Goal: Task Accomplishment & Management: Manage account settings

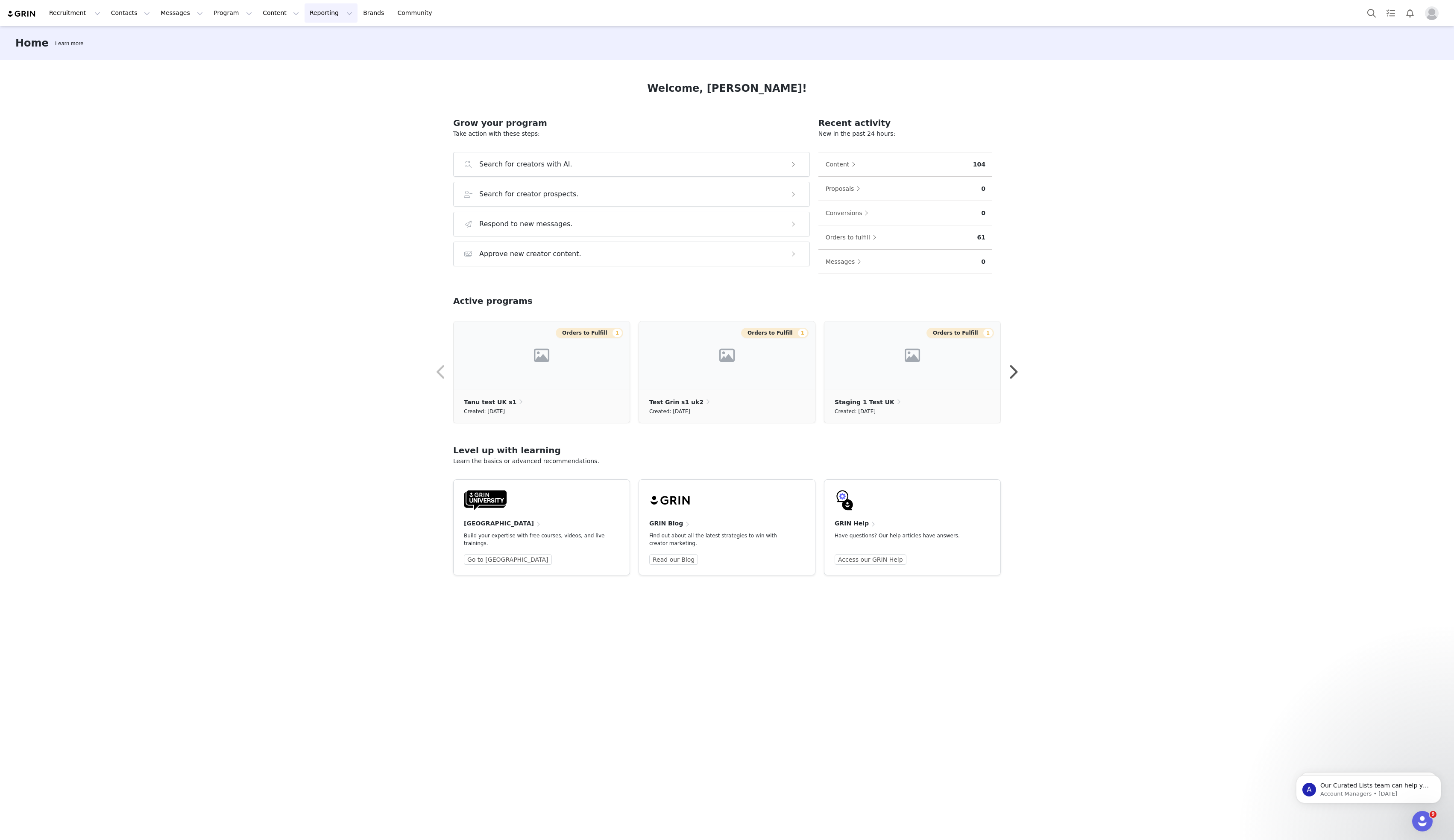
click at [324, 11] on button "Reporting Reporting" at bounding box center [331, 13] width 53 height 19
click at [392, 12] on link "Community Community" at bounding box center [417, 13] width 49 height 19
click at [305, 21] on button "Reporting Reporting" at bounding box center [331, 13] width 53 height 19
click at [266, 17] on button "Content Content" at bounding box center [281, 13] width 46 height 19
click at [222, 17] on button "Program Program" at bounding box center [233, 13] width 49 height 19
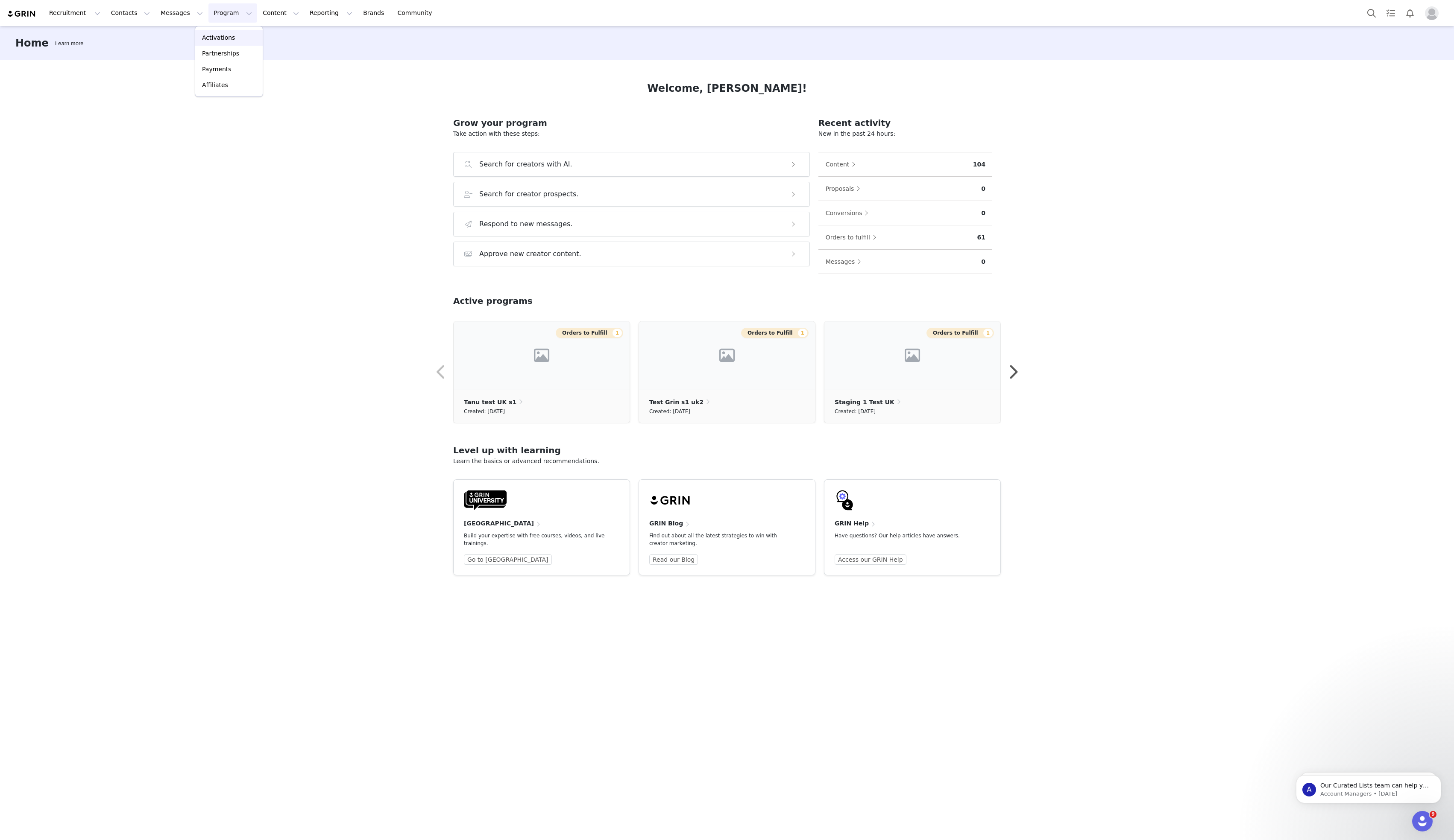
click at [220, 34] on p "Activations" at bounding box center [218, 38] width 33 height 9
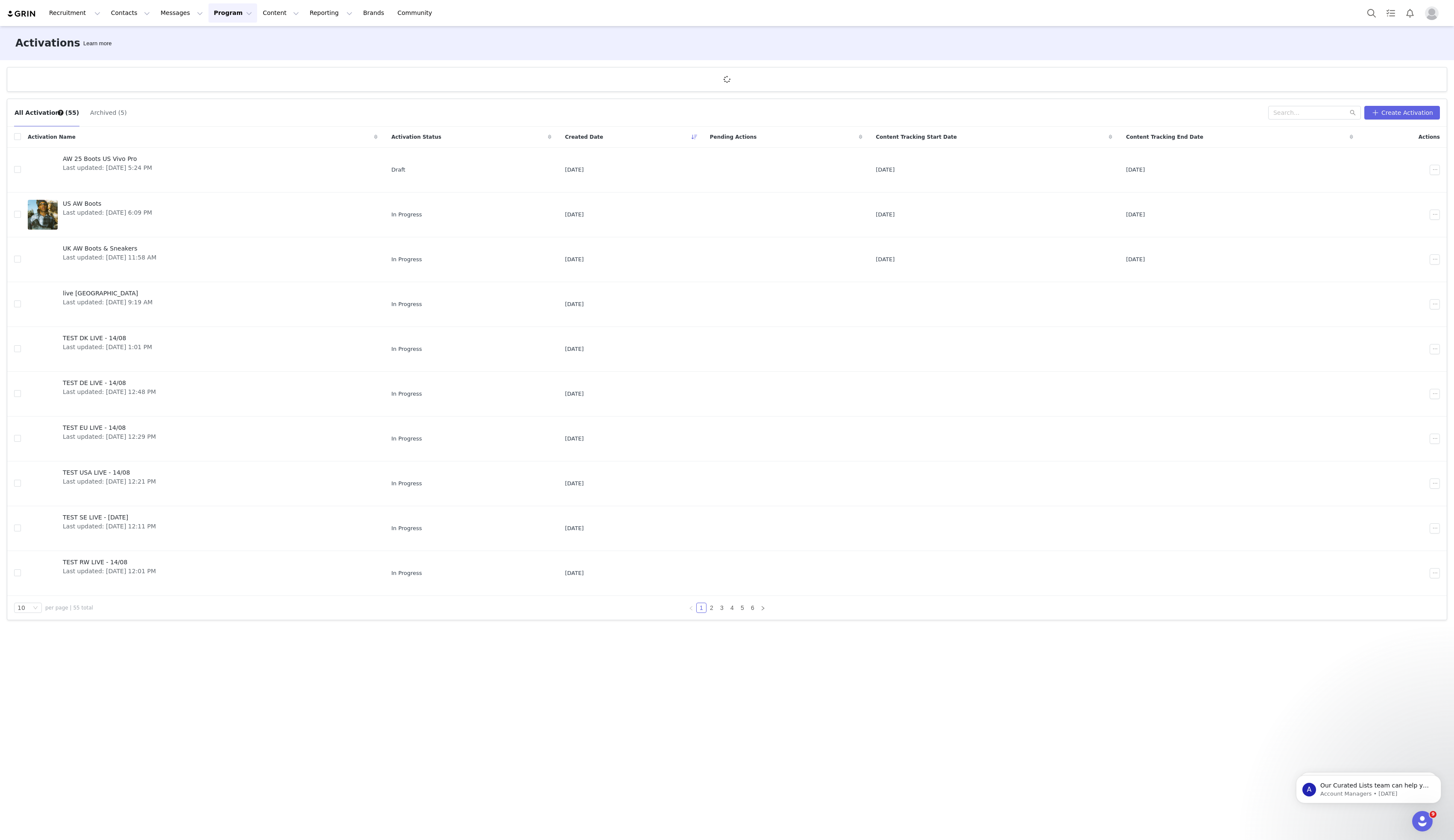
click at [97, 112] on button "Archived (5)" at bounding box center [108, 113] width 38 height 14
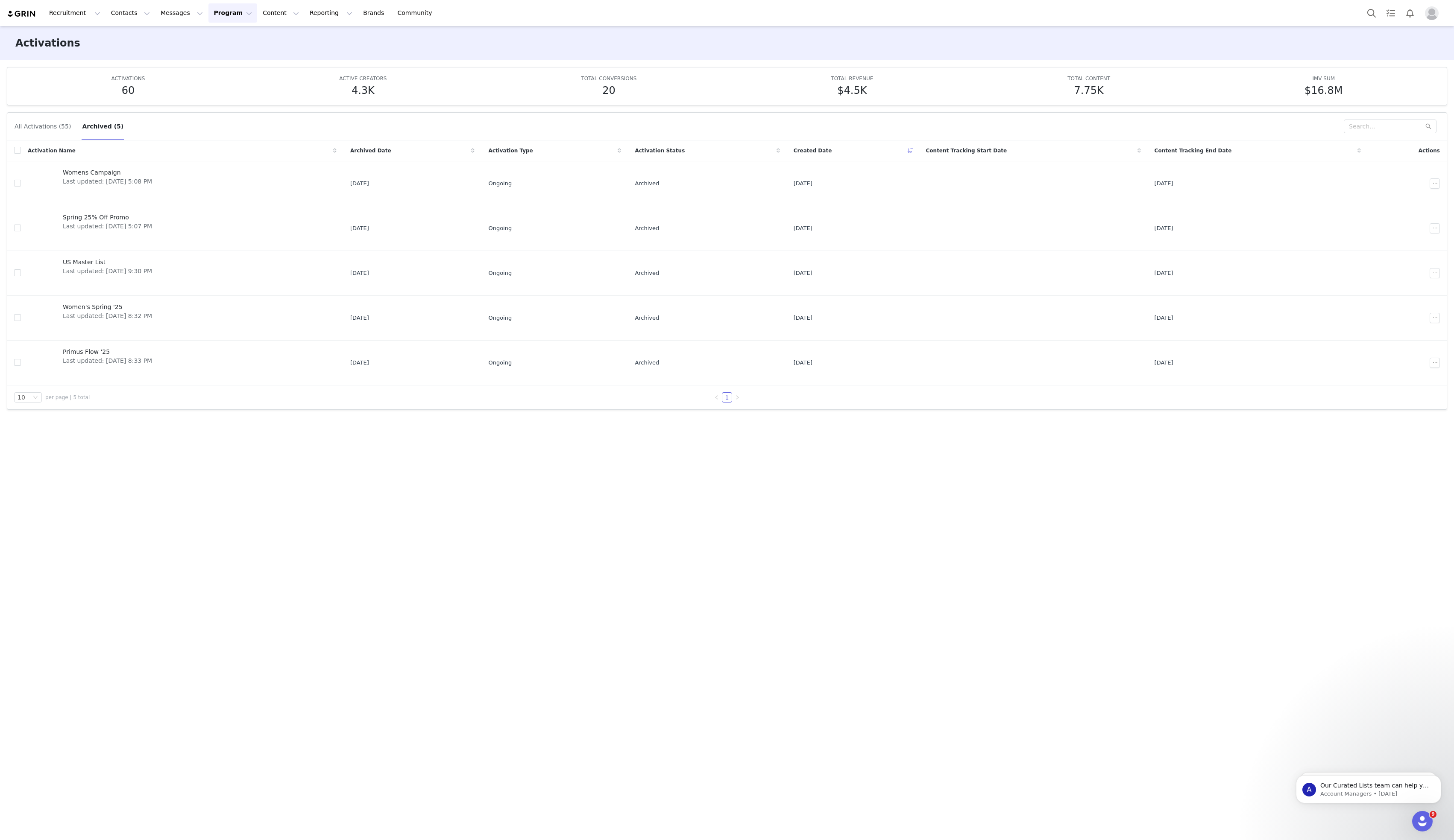
click at [60, 127] on button "All Activations (55)" at bounding box center [42, 126] width 57 height 14
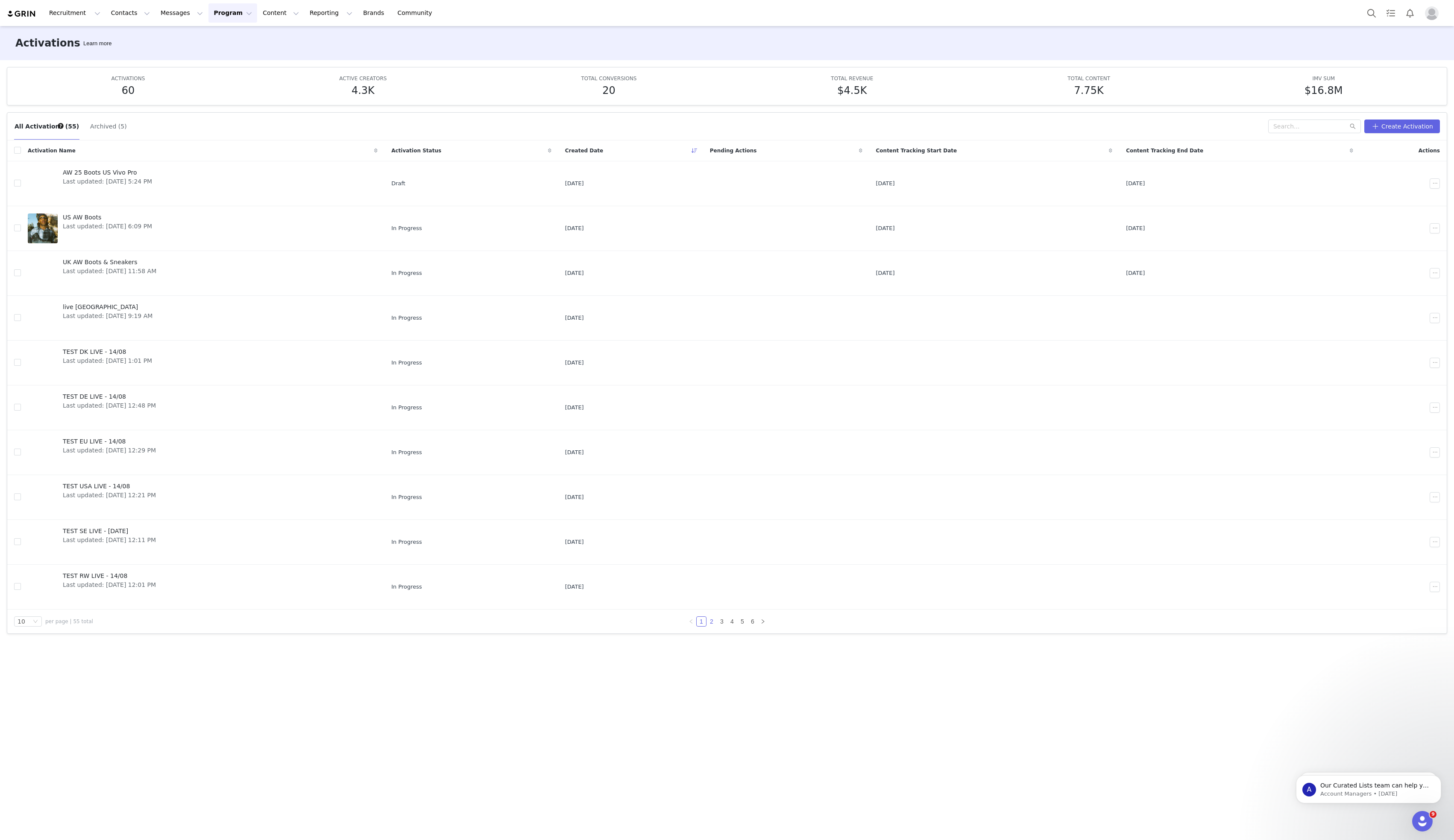
click at [712, 624] on link "2" at bounding box center [711, 622] width 10 height 10
click at [1299, 127] on input "text" at bounding box center [1315, 126] width 93 height 14
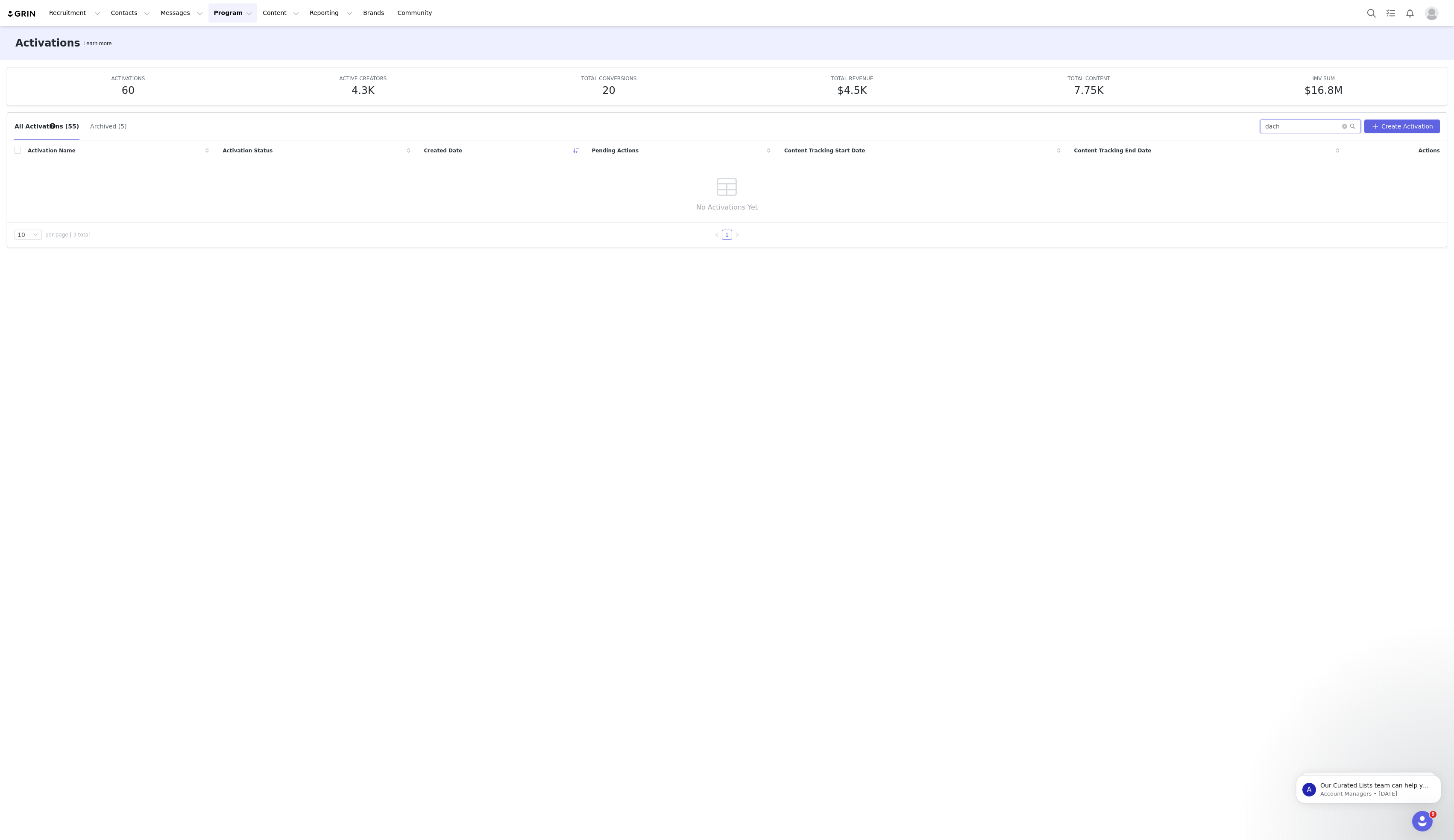
type input "dach"
click at [1356, 127] on icon "icon: search" at bounding box center [1352, 126] width 6 height 6
click at [1352, 126] on span at bounding box center [1349, 126] width 14 height 6
click at [1347, 125] on icon "icon: close-circle" at bounding box center [1344, 126] width 5 height 5
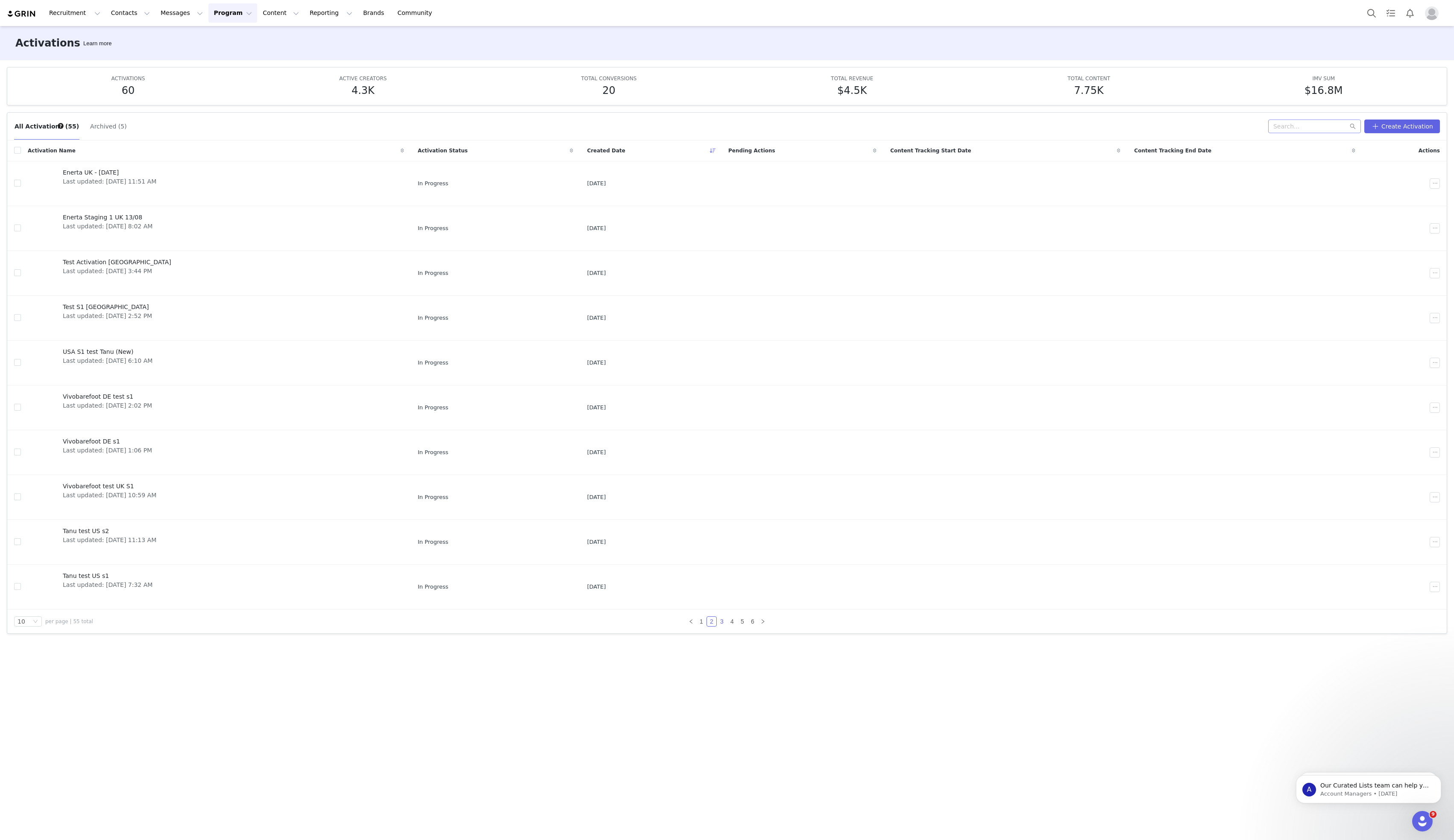
click at [721, 622] on link "3" at bounding box center [722, 622] width 10 height 10
click at [732, 621] on link "4" at bounding box center [732, 622] width 10 height 10
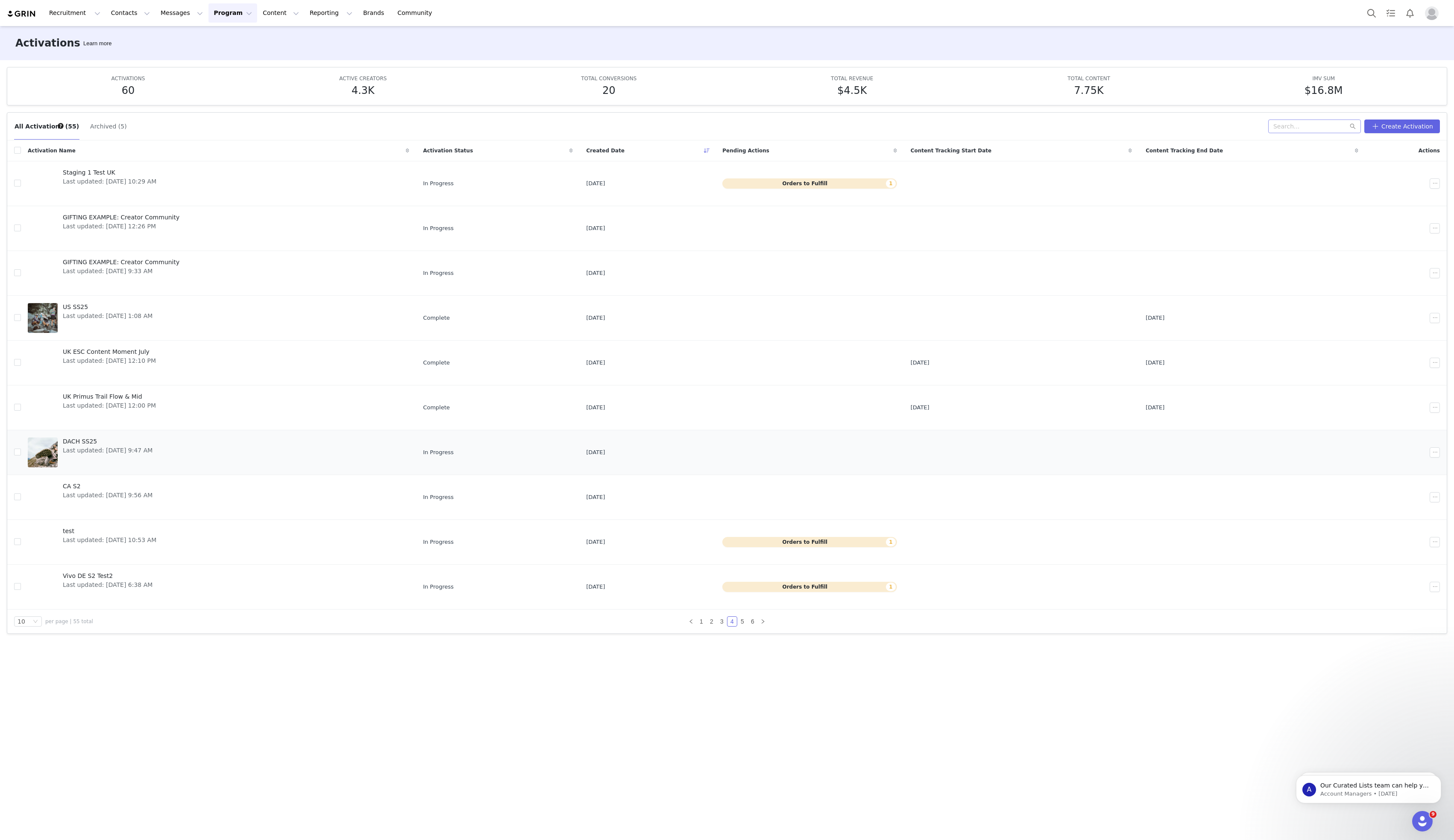
click at [94, 454] on span "Last updated: [DATE] 9:47 AM" at bounding box center [107, 451] width 90 height 9
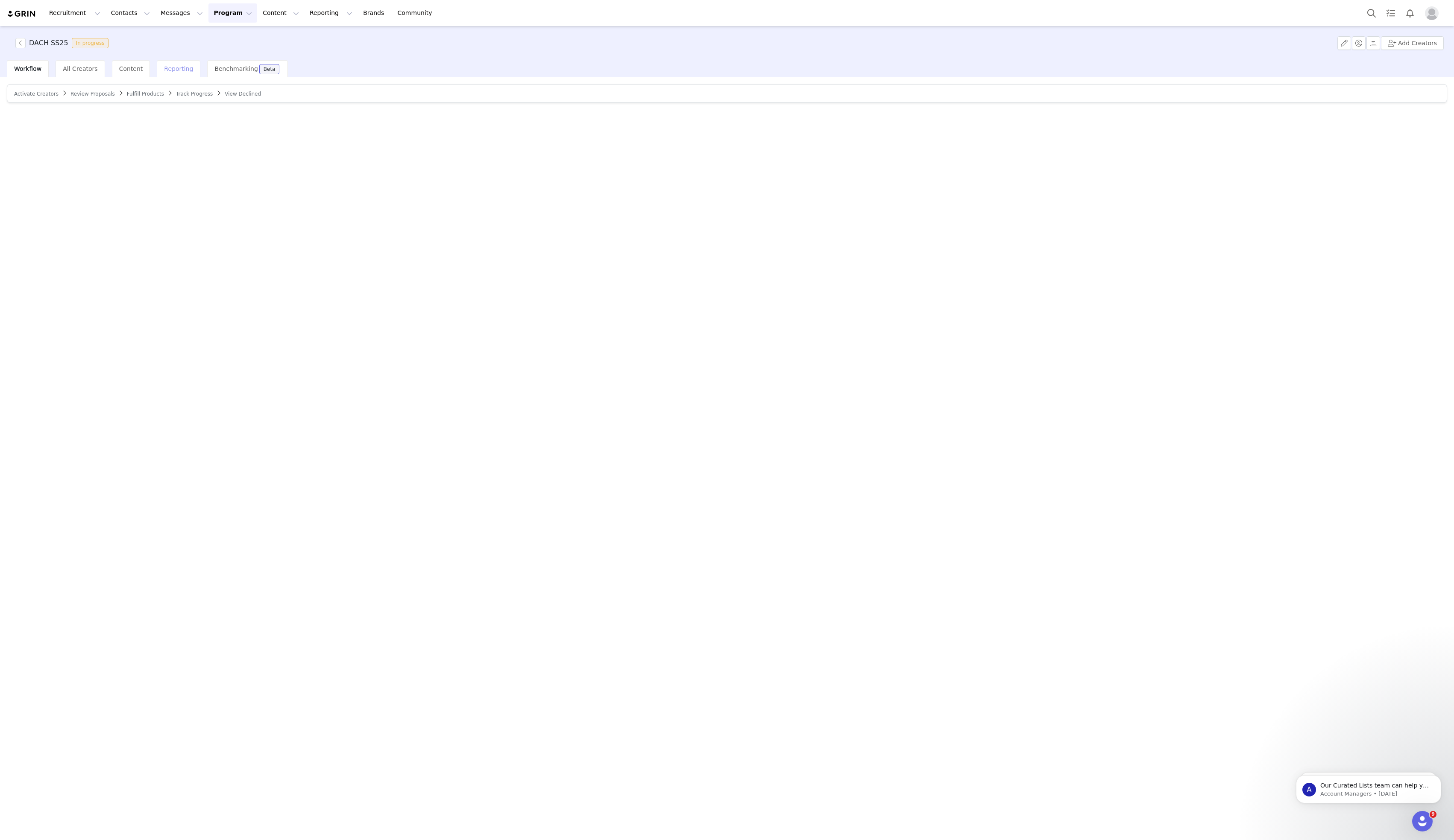
click at [174, 66] on span "Reporting" at bounding box center [178, 69] width 29 height 7
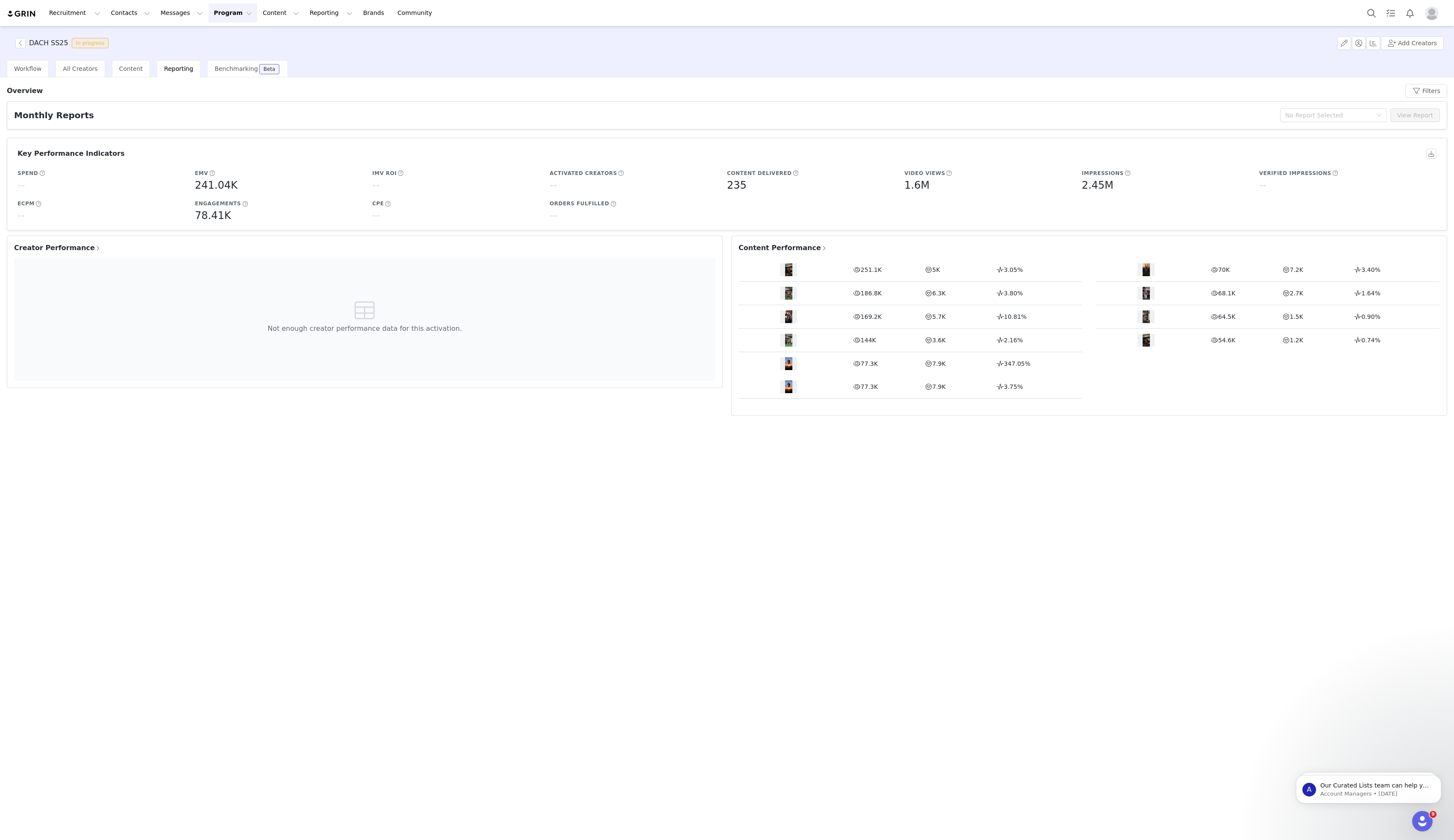
click at [790, 247] on span "Content Performance" at bounding box center [782, 248] width 89 height 10
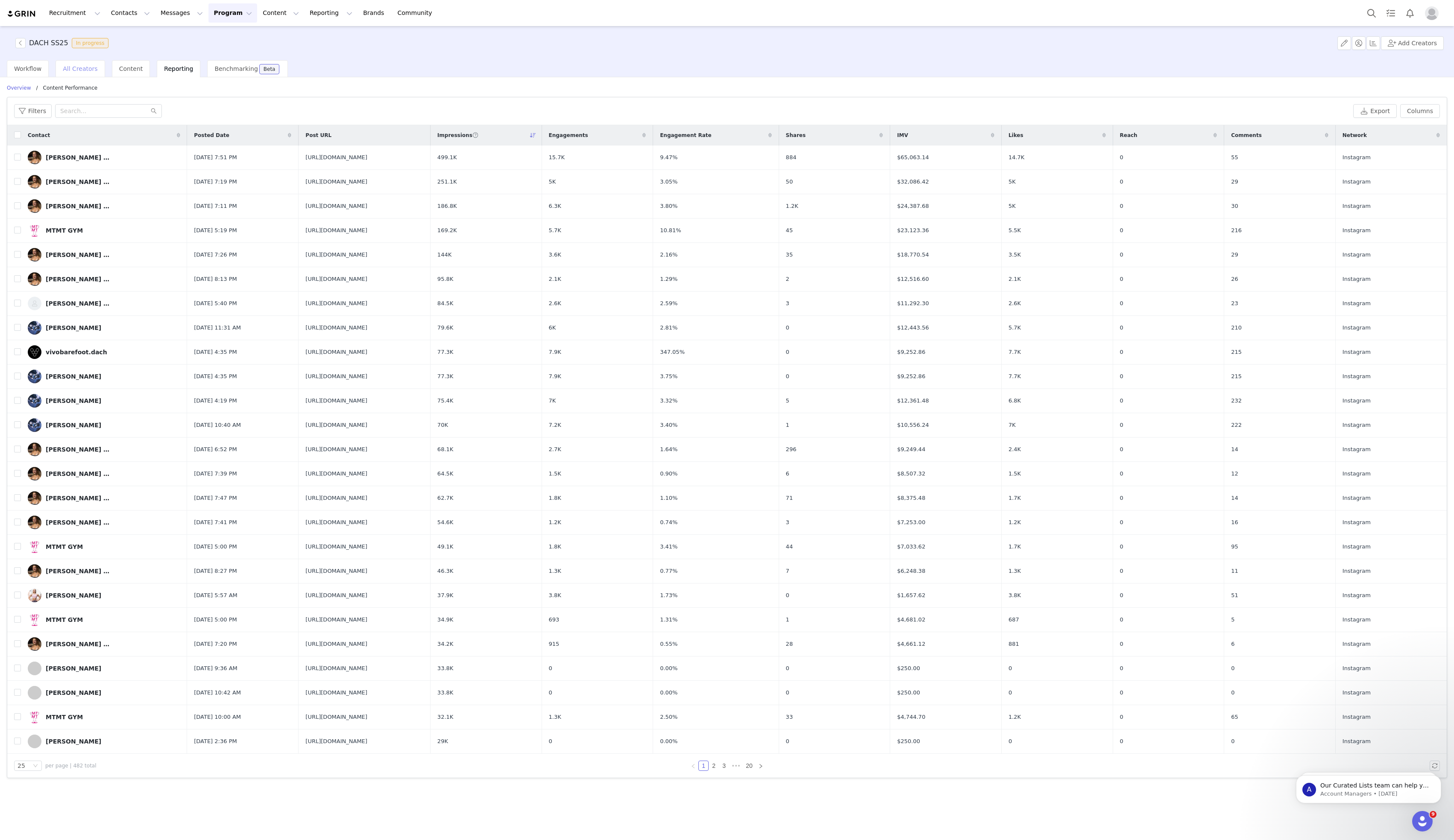
click at [68, 71] on span "All Creators" at bounding box center [80, 69] width 34 height 7
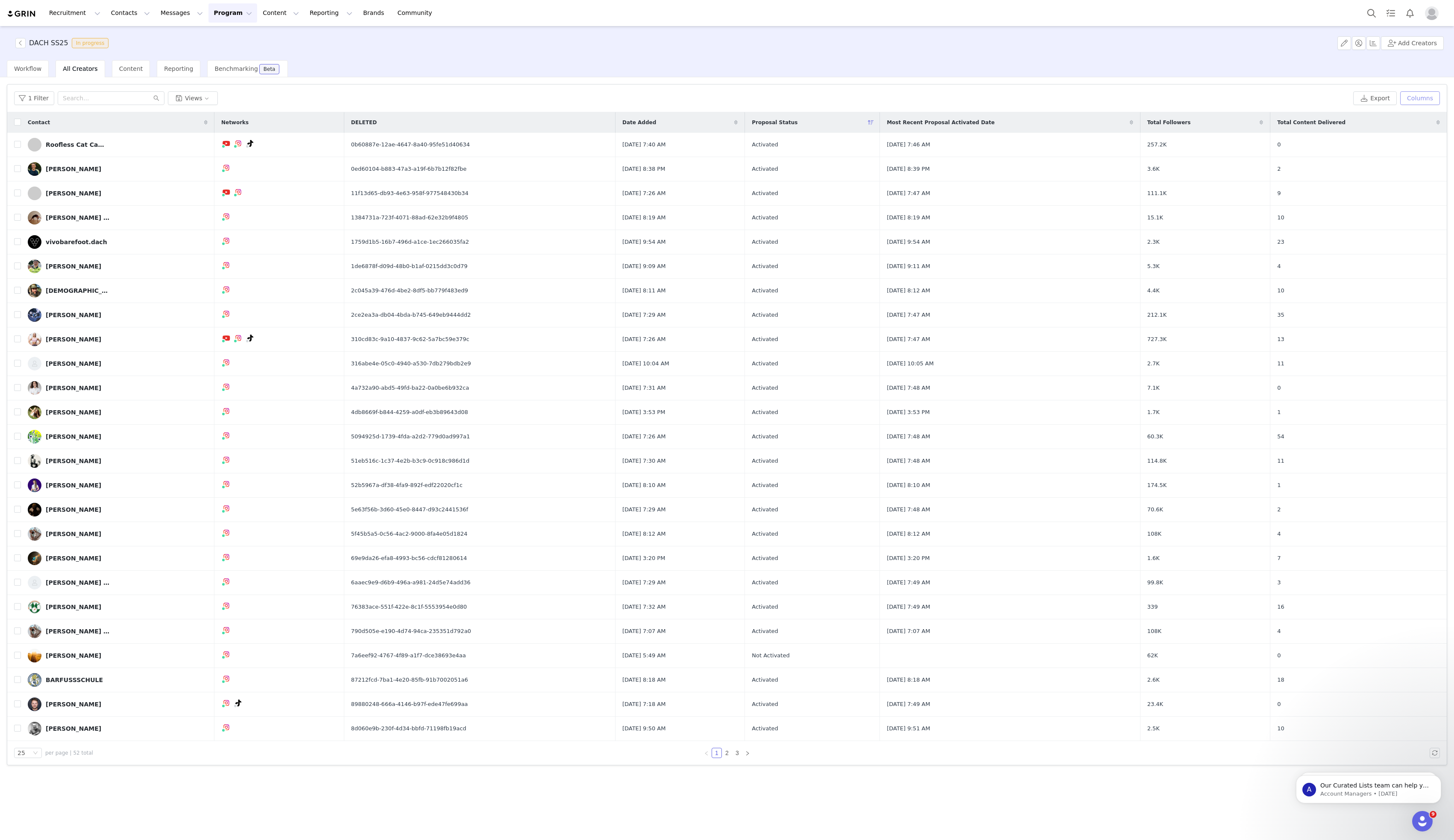
click at [1429, 97] on button "Columns" at bounding box center [1420, 98] width 40 height 14
click at [1390, 118] on div "Available" at bounding box center [1384, 117] width 112 height 19
click at [1253, 302] on icon "icon: down" at bounding box center [1255, 303] width 5 height 5
click at [1259, 272] on div "Custom Properties" at bounding box center [1255, 272] width 82 height 16
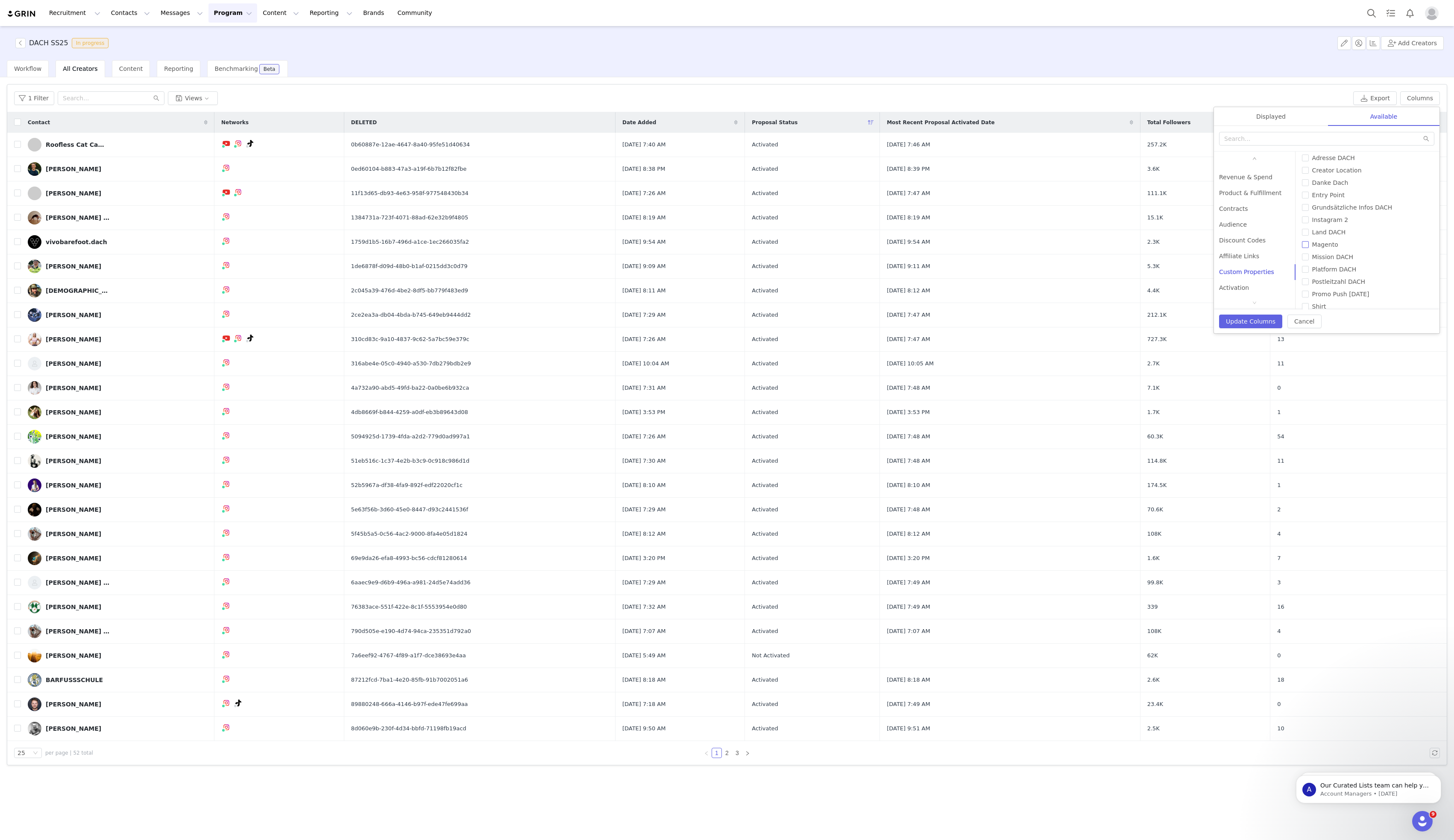
scroll to position [0, 0]
click at [1244, 283] on div "Activation" at bounding box center [1255, 288] width 82 height 16
click at [1246, 267] on div "Custom Properties" at bounding box center [1255, 272] width 82 height 16
click at [1246, 254] on div "Affiliate Links" at bounding box center [1255, 256] width 82 height 16
click at [1247, 239] on div "Discount Codes" at bounding box center [1255, 240] width 82 height 16
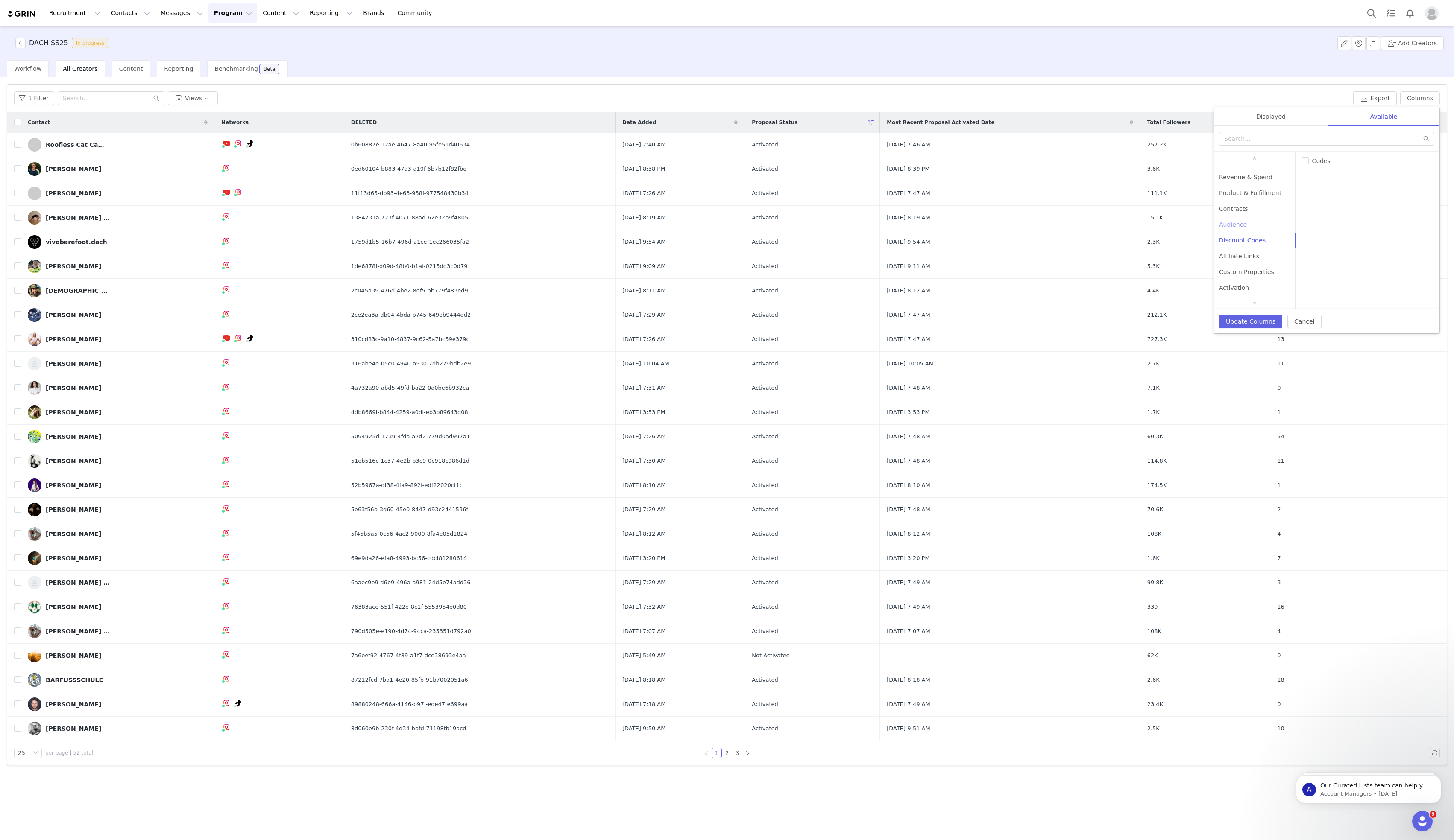
click at [1242, 219] on div "Audience" at bounding box center [1255, 225] width 82 height 16
click at [1241, 206] on div "Contracts" at bounding box center [1255, 209] width 82 height 16
click at [1245, 194] on div "Product & Fulfillment" at bounding box center [1255, 193] width 82 height 16
click at [1246, 179] on div "Revenue & Spend" at bounding box center [1255, 177] width 82 height 16
click at [1253, 270] on div "Custom Properties" at bounding box center [1255, 272] width 82 height 16
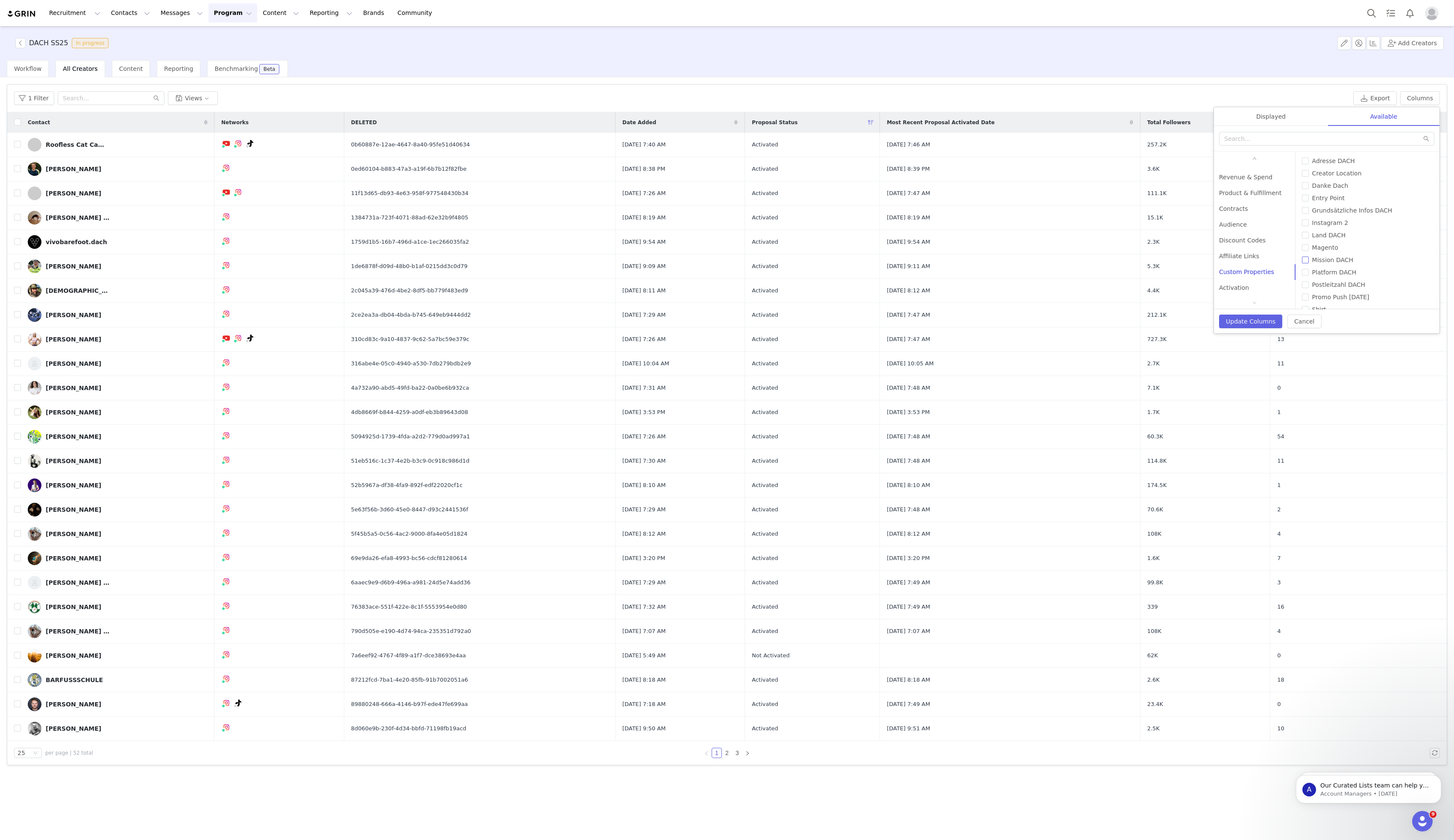
scroll to position [59, 0]
click at [1249, 288] on div "Activation" at bounding box center [1255, 288] width 82 height 16
click at [1247, 271] on div "Custom Properties" at bounding box center [1255, 272] width 82 height 16
click at [1247, 254] on div "Affiliate Links" at bounding box center [1255, 256] width 82 height 16
click at [1247, 239] on div "Discount Codes" at bounding box center [1255, 240] width 82 height 16
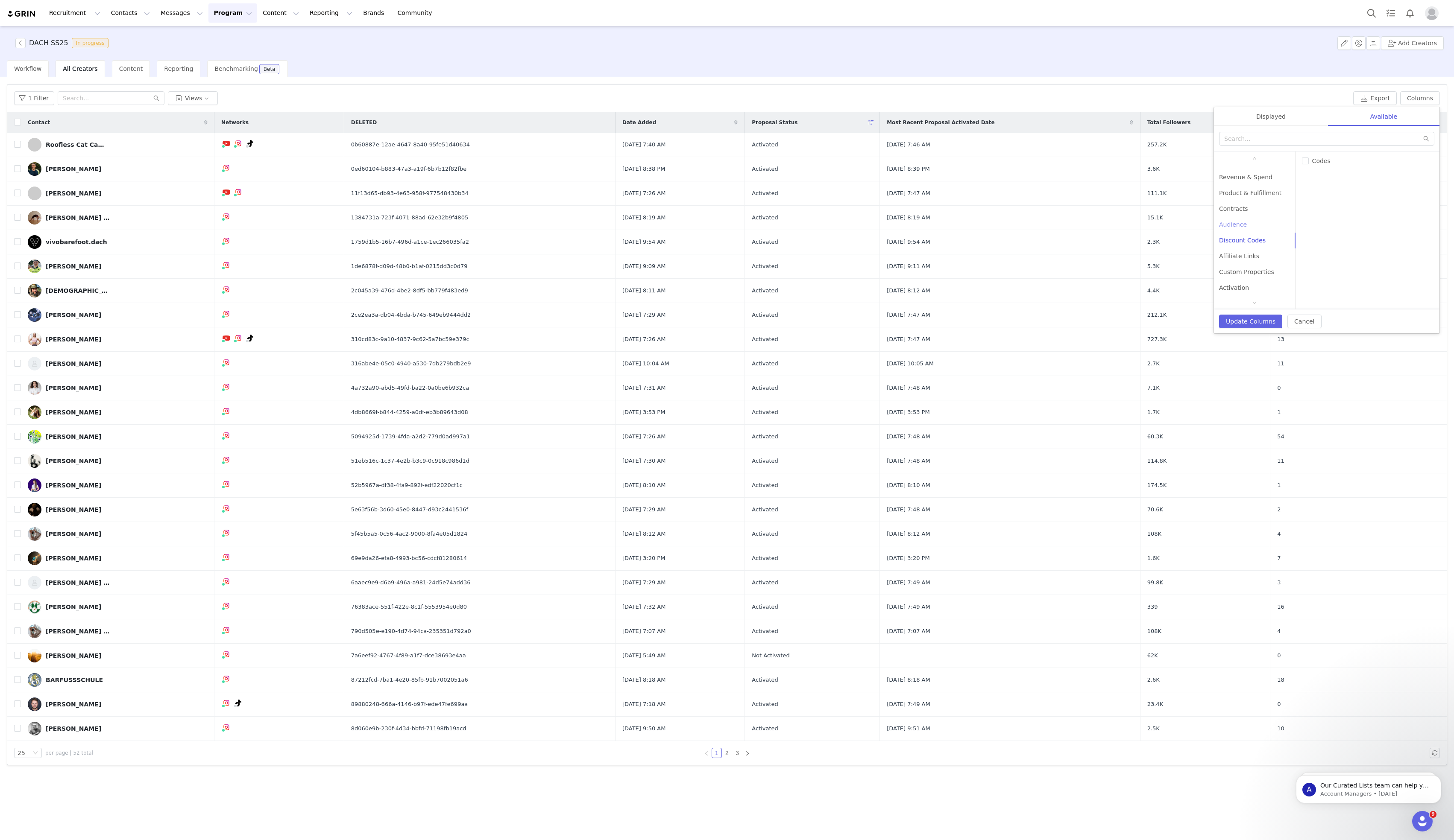
click at [1239, 227] on div "Audience" at bounding box center [1255, 225] width 82 height 16
click at [1242, 210] on div "Contracts" at bounding box center [1255, 209] width 82 height 16
click at [1241, 195] on div "Product & Fulfillment" at bounding box center [1255, 193] width 82 height 16
click at [1246, 175] on div "Revenue & Spend" at bounding box center [1255, 177] width 82 height 16
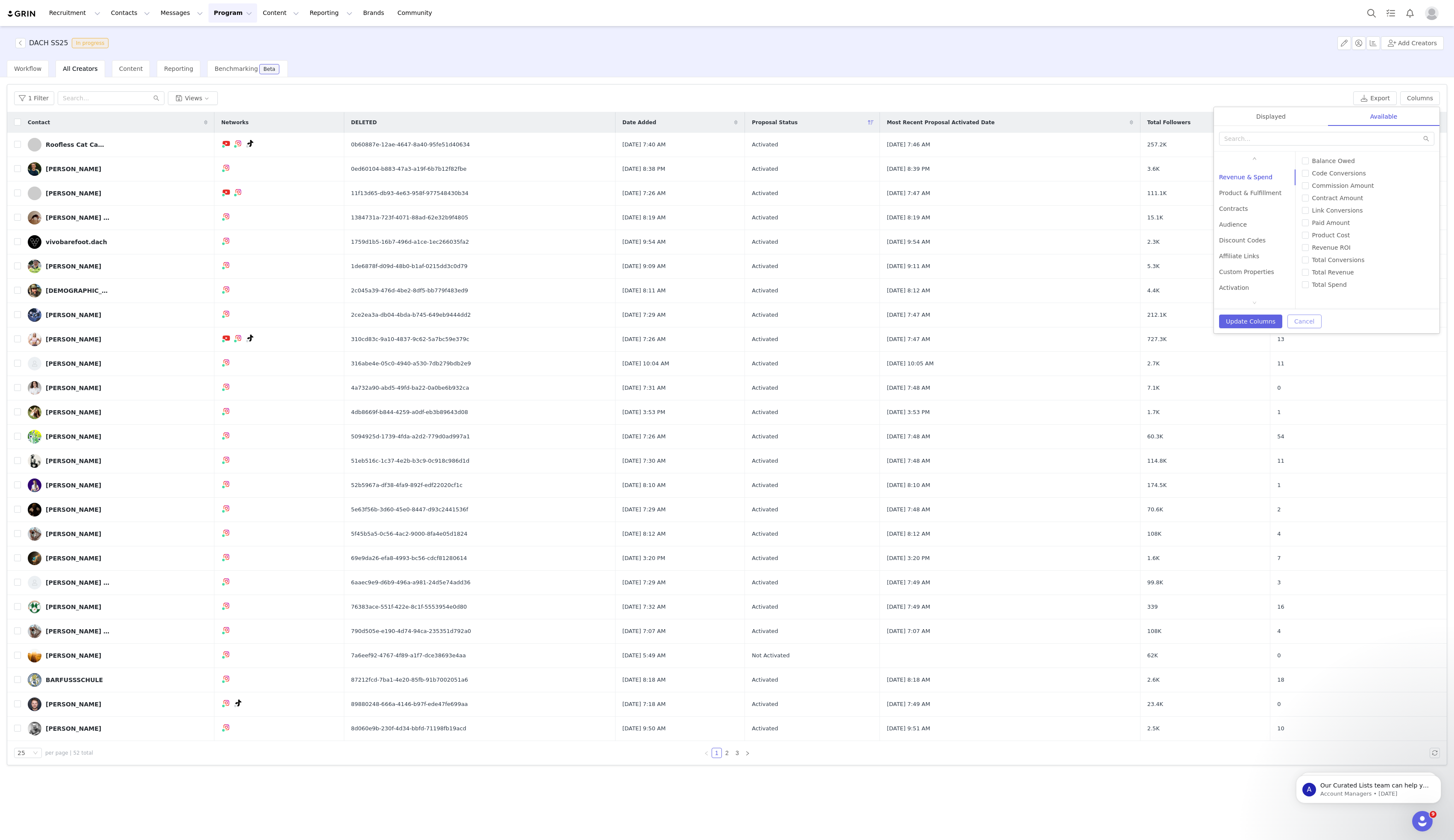
click at [1299, 315] on button "Cancel" at bounding box center [1304, 322] width 34 height 14
click at [1421, 98] on button "Columns" at bounding box center [1420, 98] width 40 height 14
click at [1240, 178] on div "Contact" at bounding box center [1255, 173] width 82 height 16
click at [1234, 191] on div "Networks" at bounding box center [1255, 189] width 82 height 16
click at [1230, 205] on div "Program & Performance" at bounding box center [1255, 205] width 82 height 16
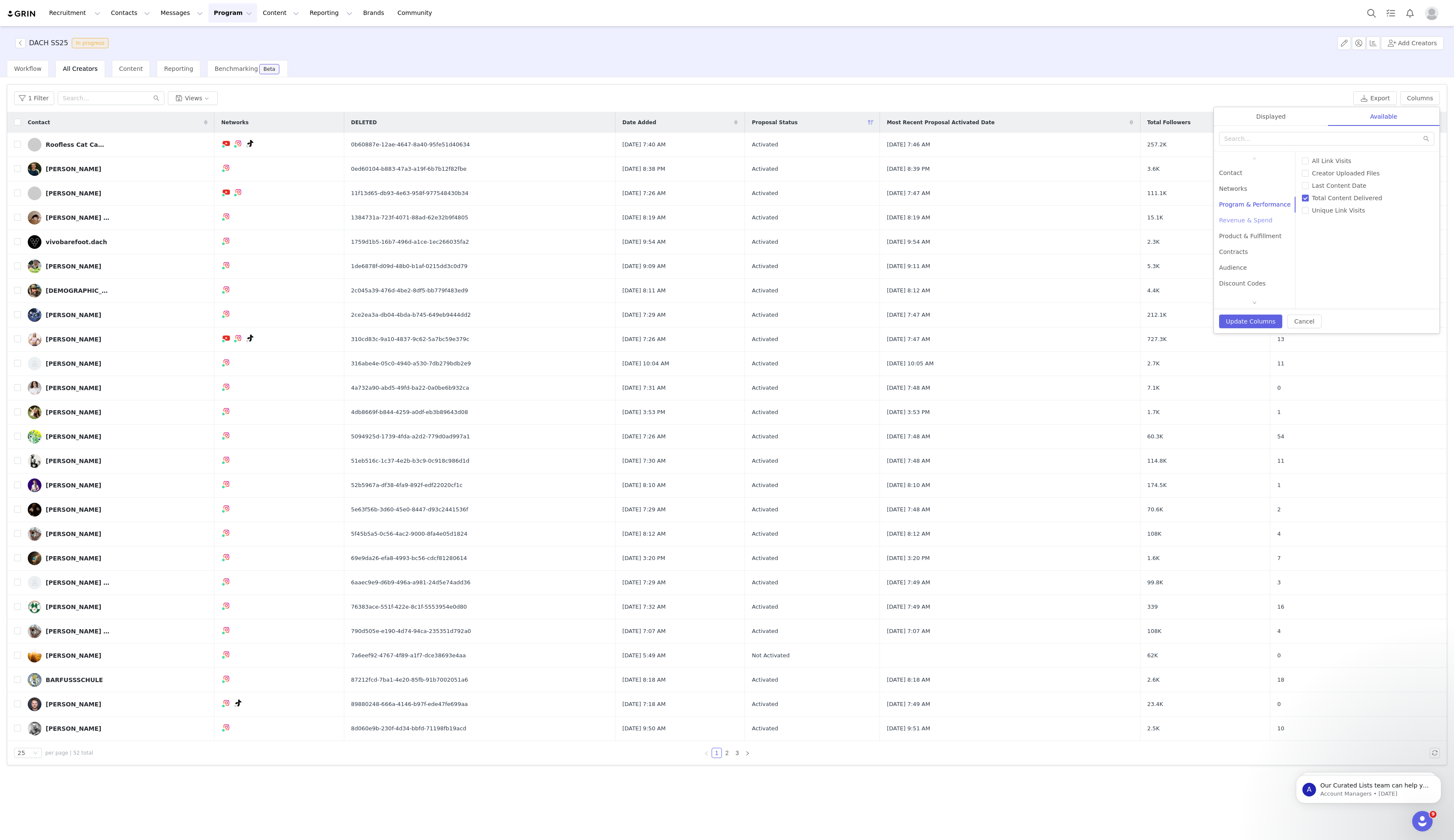
click at [1225, 224] on div "Revenue & Spend" at bounding box center [1255, 221] width 82 height 16
click at [1225, 232] on div "Product & Fulfillment" at bounding box center [1255, 236] width 82 height 16
click at [1231, 252] on div "Contracts" at bounding box center [1255, 252] width 82 height 16
click at [1223, 267] on div "Audience" at bounding box center [1255, 268] width 82 height 16
click at [1230, 280] on div "Discount Codes" at bounding box center [1255, 284] width 82 height 16
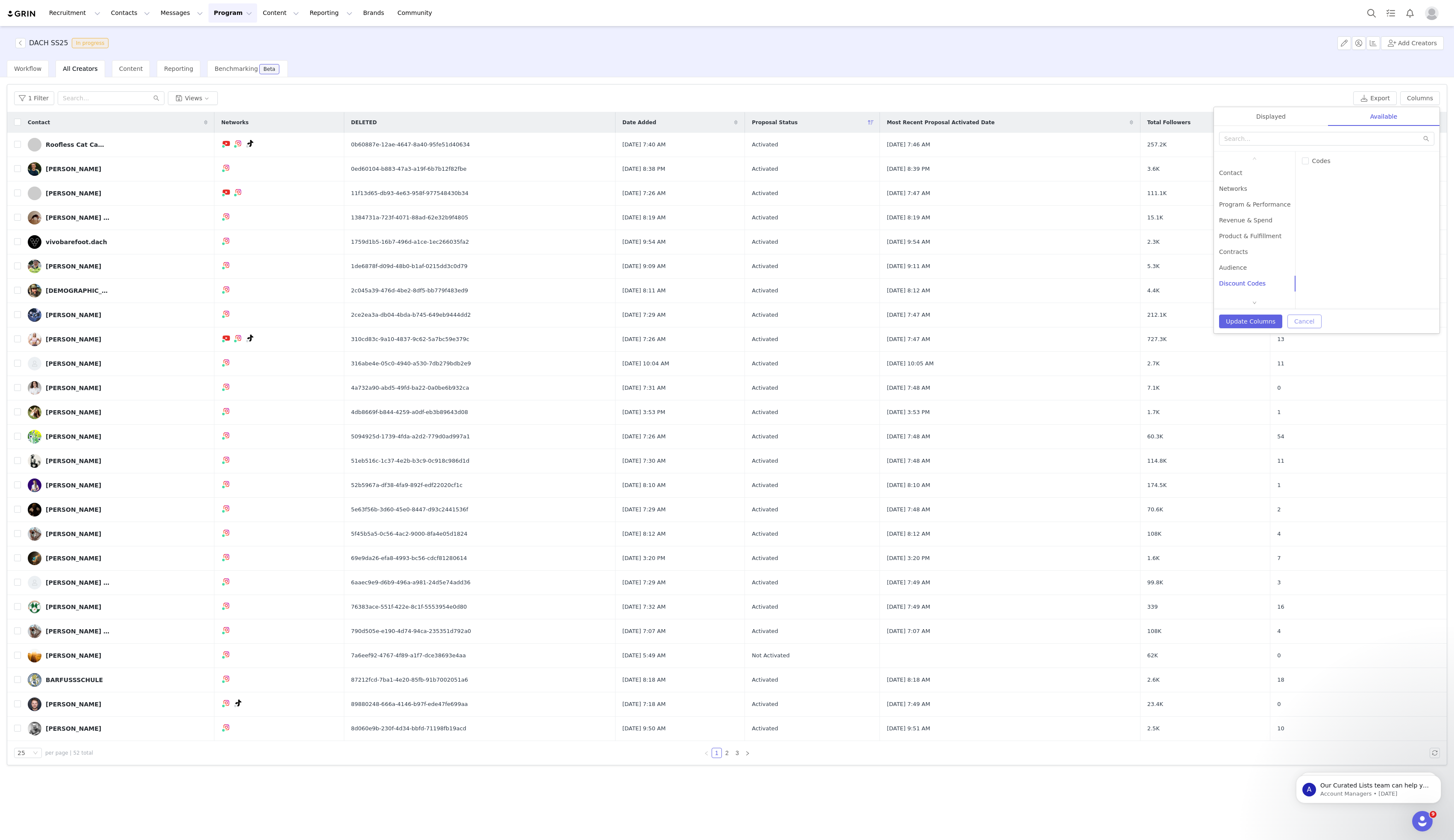
click at [1300, 321] on button "Cancel" at bounding box center [1304, 322] width 34 height 14
click at [19, 43] on button "button" at bounding box center [20, 43] width 10 height 10
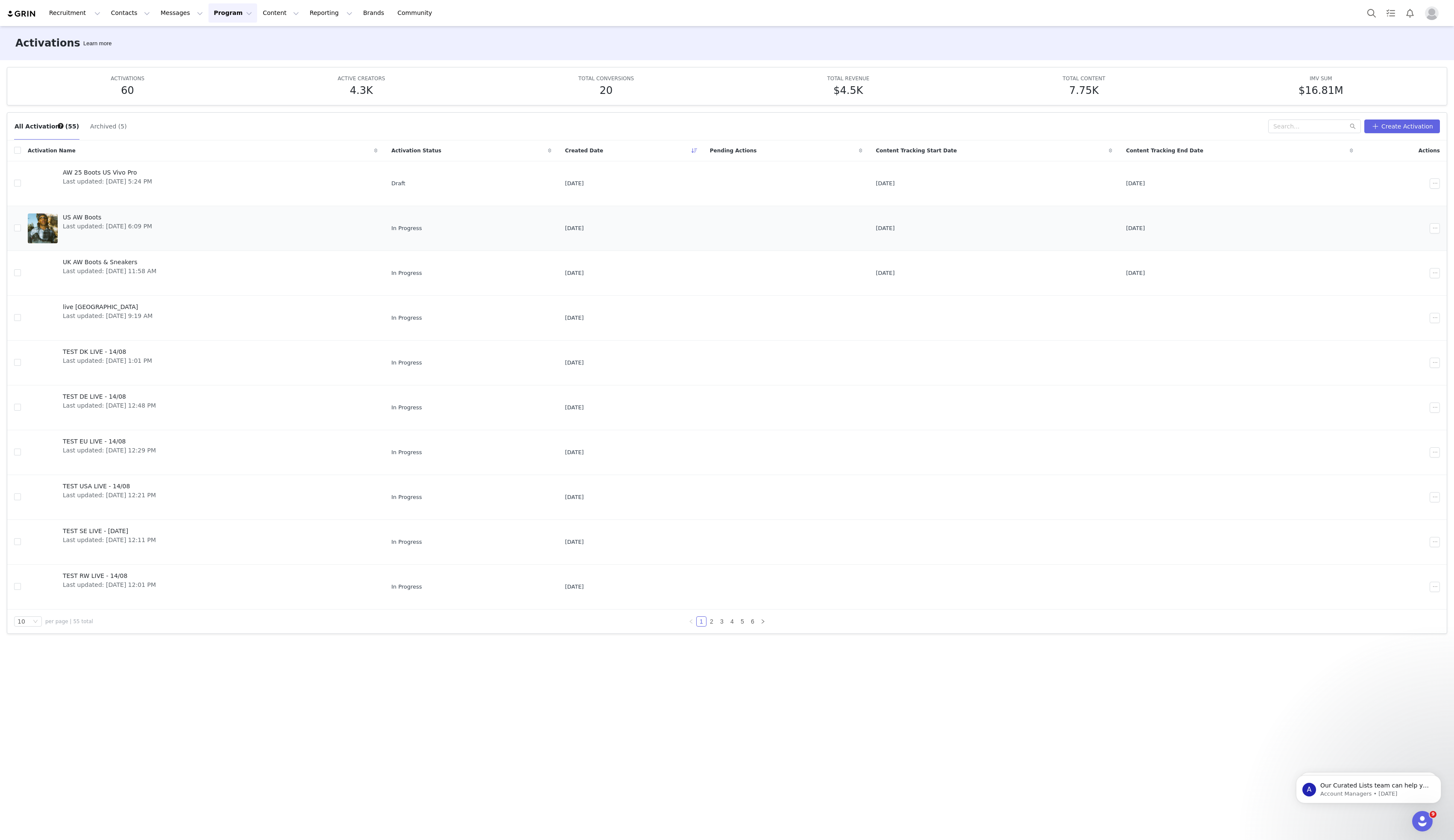
click at [84, 223] on span "Last updated: [DATE] 6:09 PM" at bounding box center [107, 227] width 89 height 9
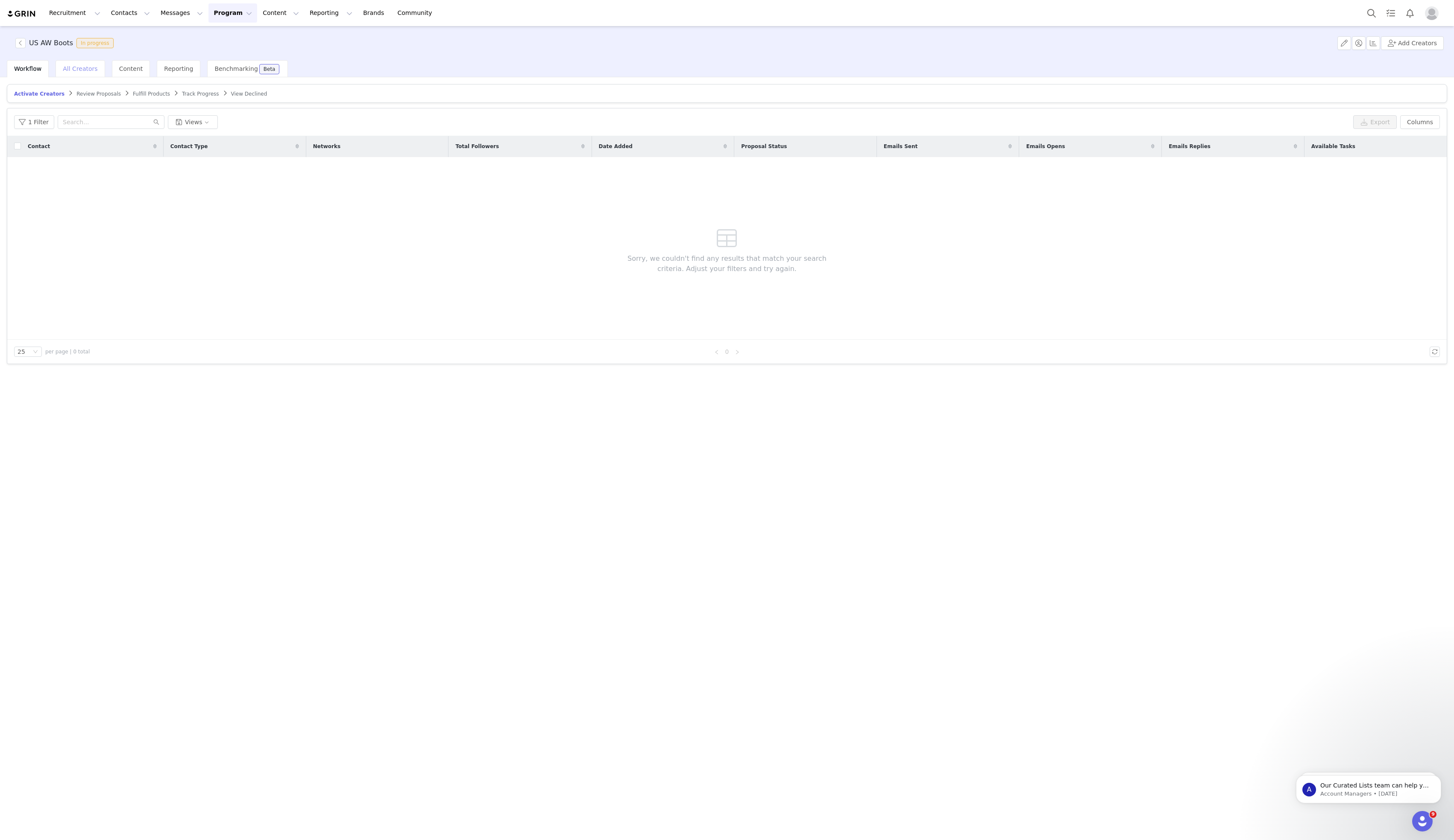
click at [87, 68] on span "All Creators" at bounding box center [80, 69] width 34 height 7
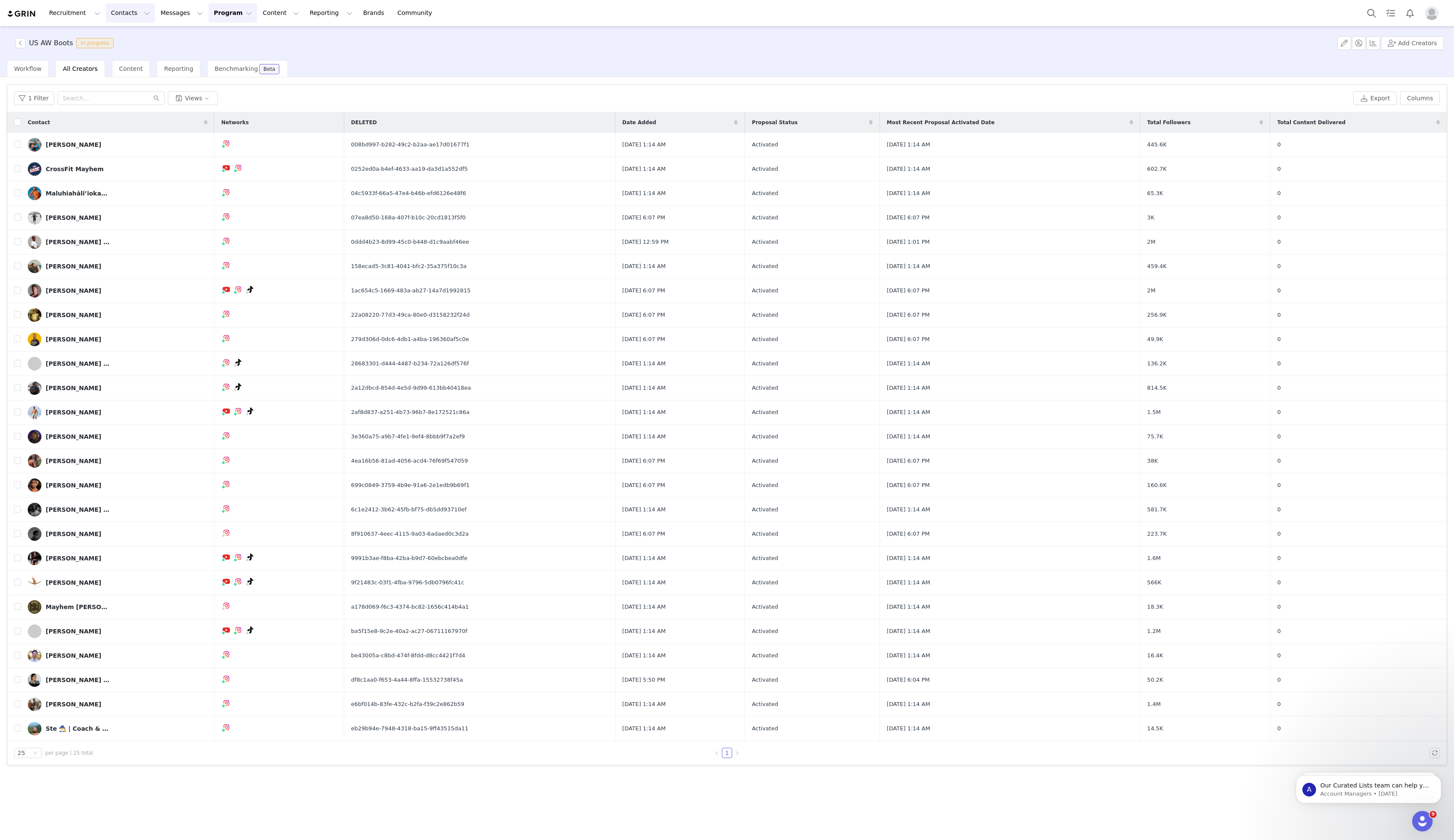
click at [124, 13] on button "Contacts Contacts" at bounding box center [130, 13] width 49 height 19
click at [120, 37] on p "Creators" at bounding box center [119, 38] width 25 height 9
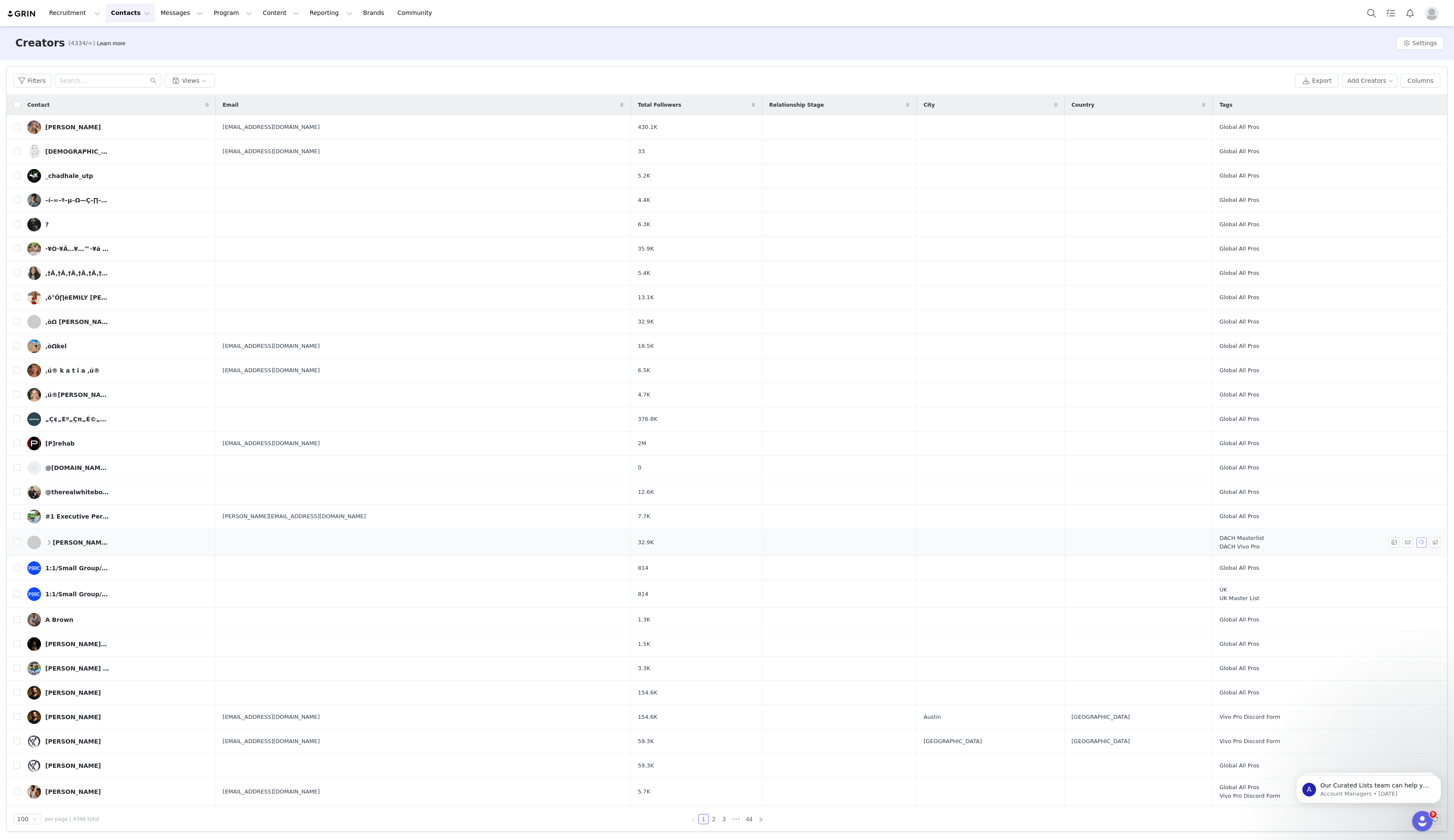
click at [1421, 542] on button "button" at bounding box center [1421, 543] width 10 height 10
click at [1404, 516] on button "button" at bounding box center [1408, 517] width 10 height 10
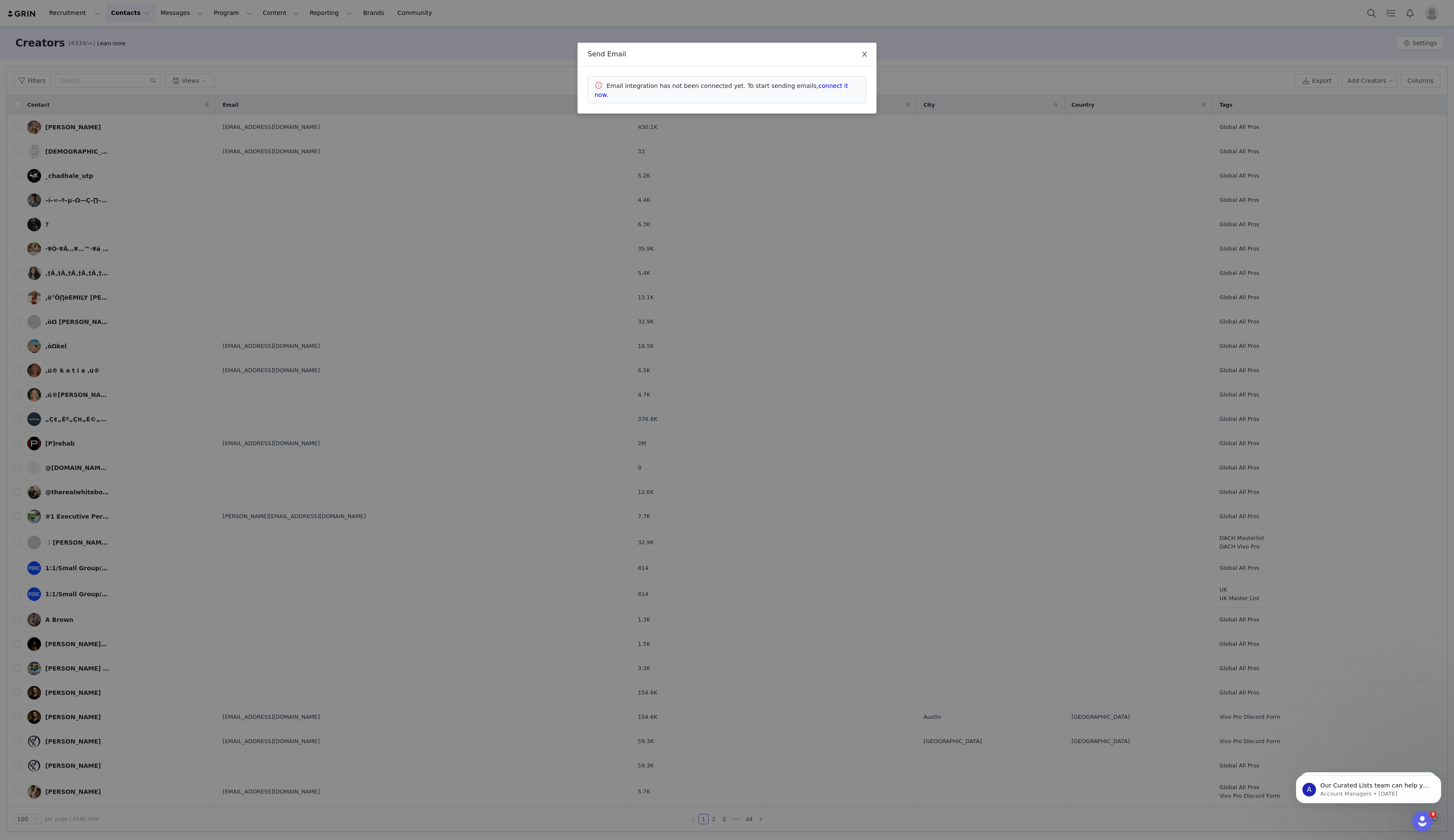
click at [865, 50] on span "Close" at bounding box center [864, 55] width 24 height 24
